Goal: Task Accomplishment & Management: Manage account settings

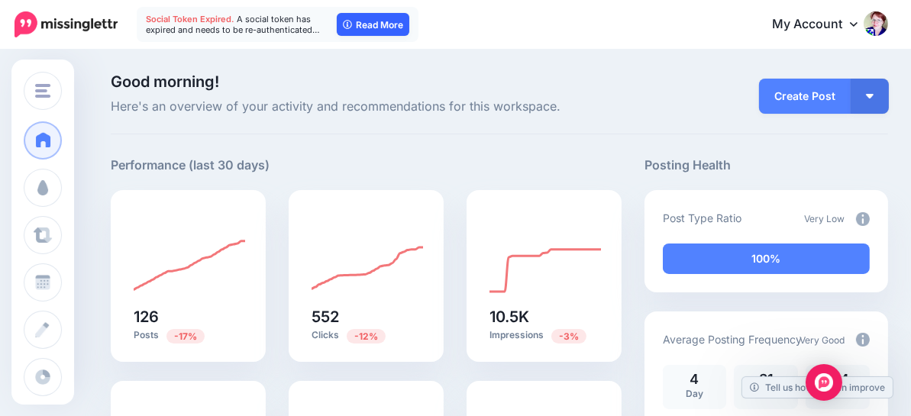
click at [376, 31] on link "Read More" at bounding box center [373, 24] width 73 height 23
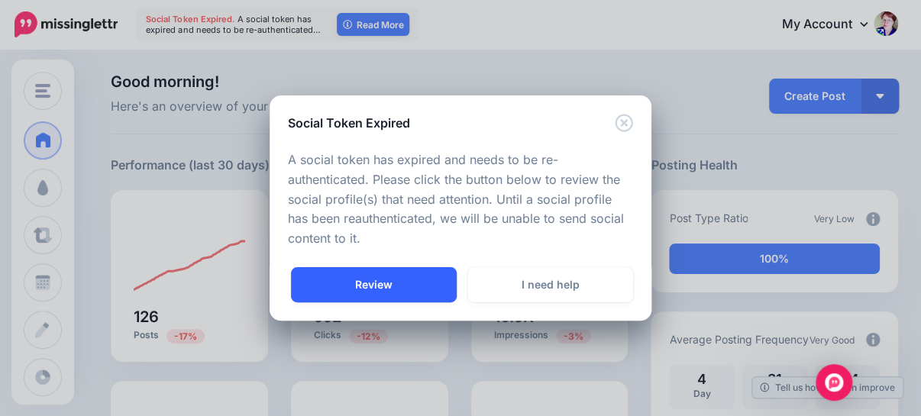
click at [369, 286] on link "Review" at bounding box center [374, 284] width 166 height 35
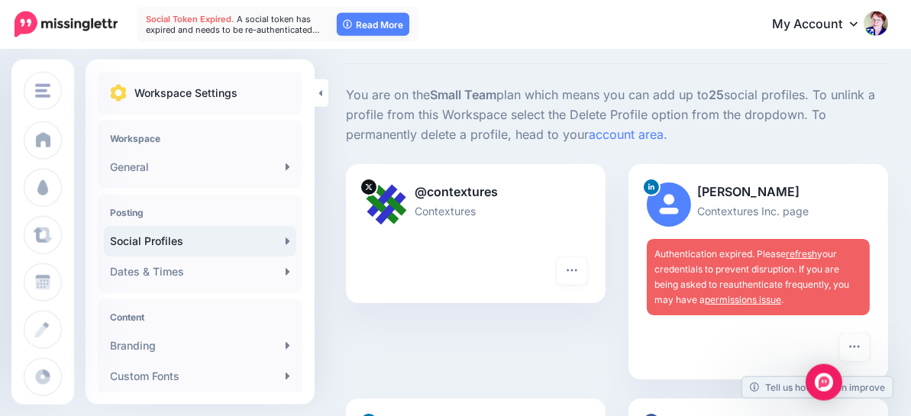
scroll to position [161, 0]
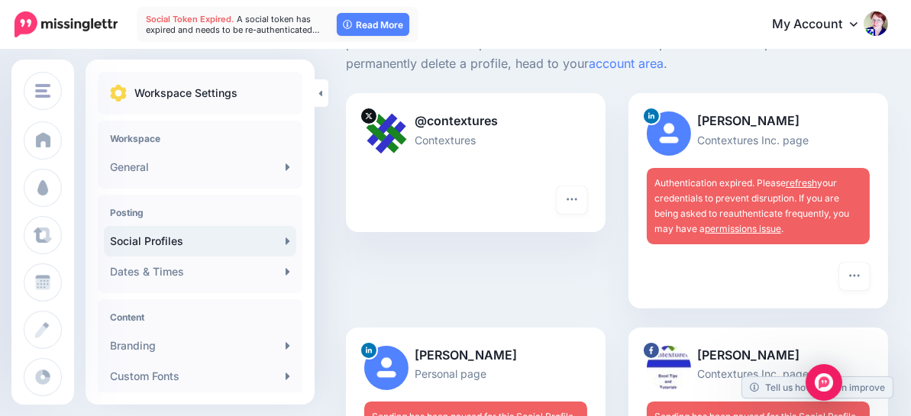
click at [753, 228] on link "permissions issue" at bounding box center [743, 228] width 76 height 11
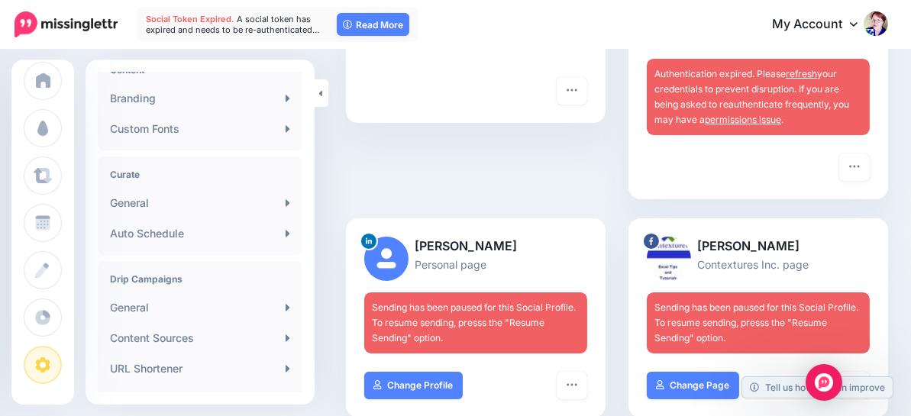
scroll to position [189, 0]
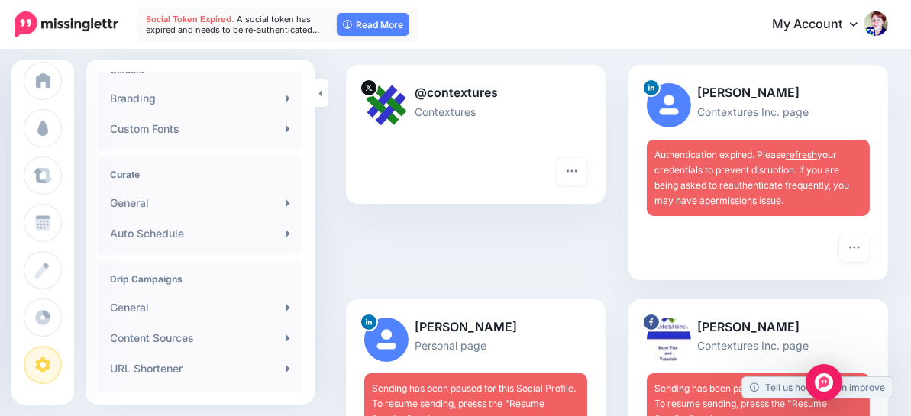
click at [806, 152] on link "refresh" at bounding box center [801, 154] width 31 height 11
